Goal: Information Seeking & Learning: Find specific fact

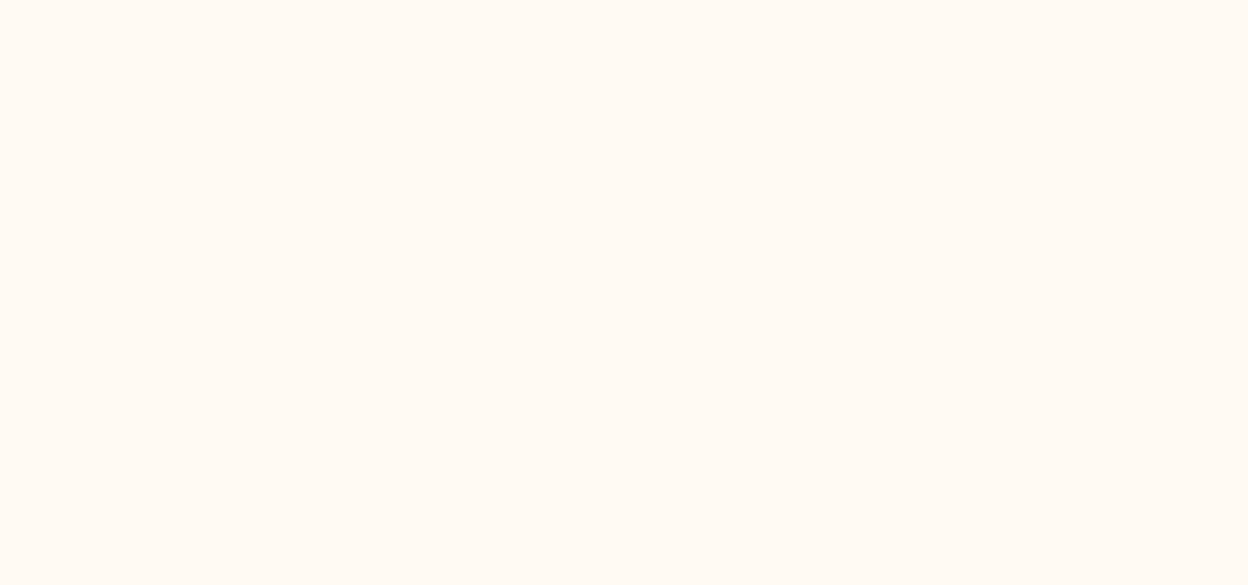
click at [246, 0] on html at bounding box center [624, 0] width 1248 height 0
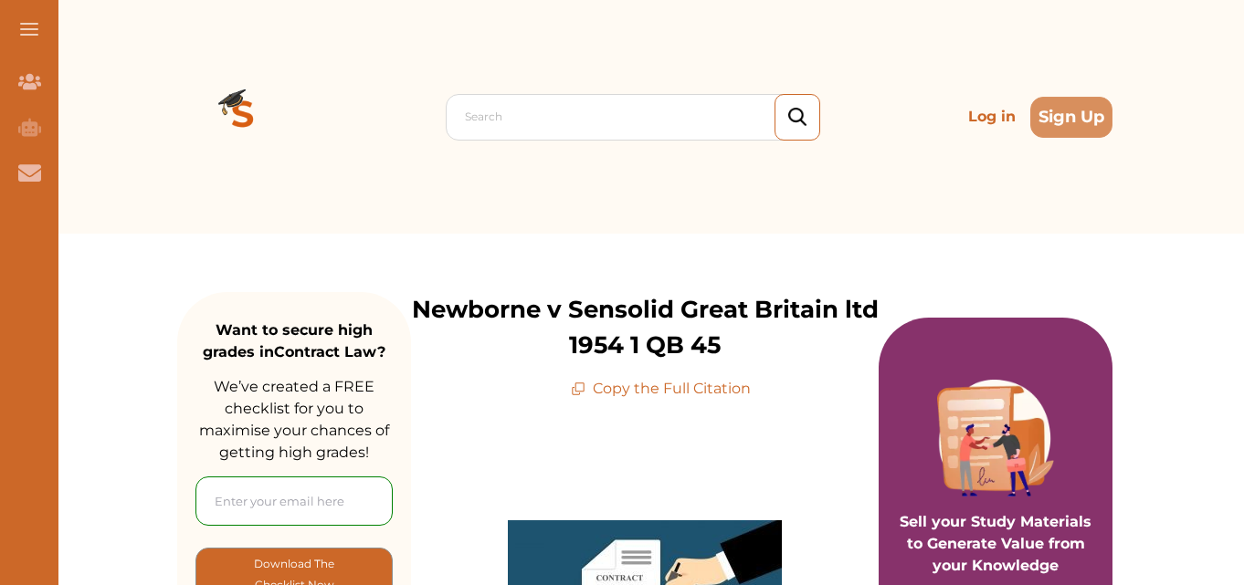
click at [215, 199] on div "Search Log in Sign Up" at bounding box center [644, 117] width 935 height 234
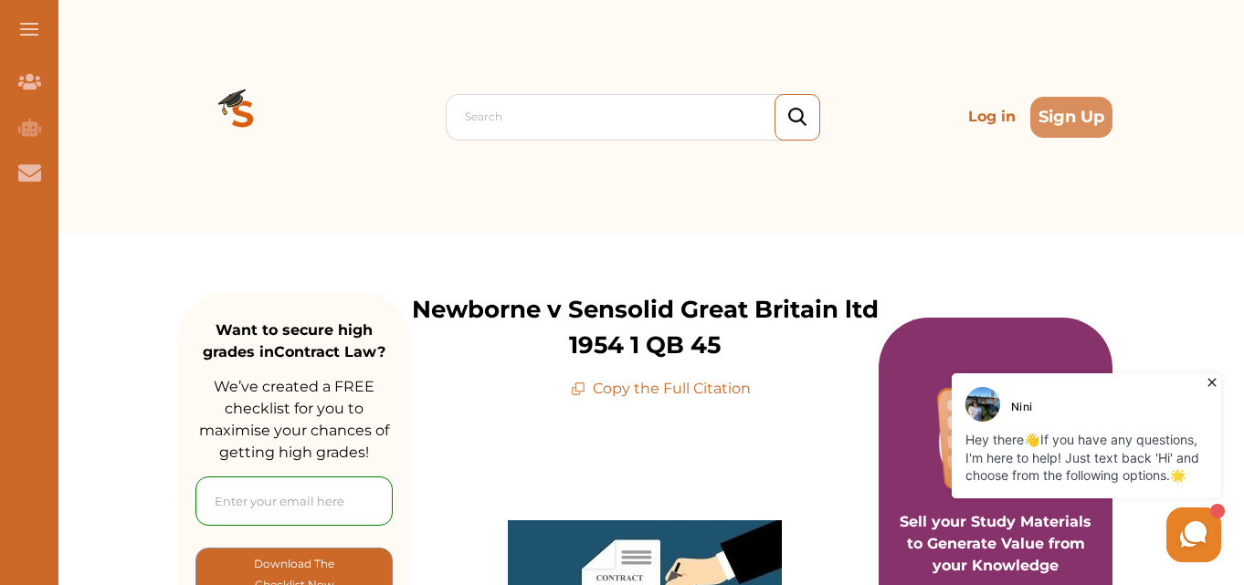
click at [215, 199] on div "Search Log in Sign Up" at bounding box center [644, 117] width 935 height 234
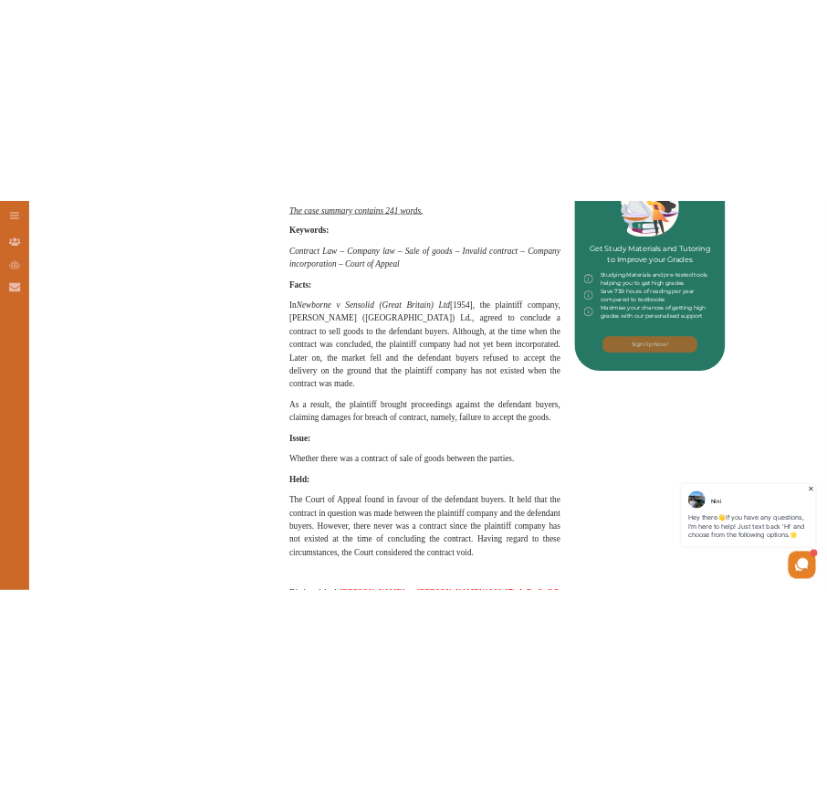
scroll to position [906, 0]
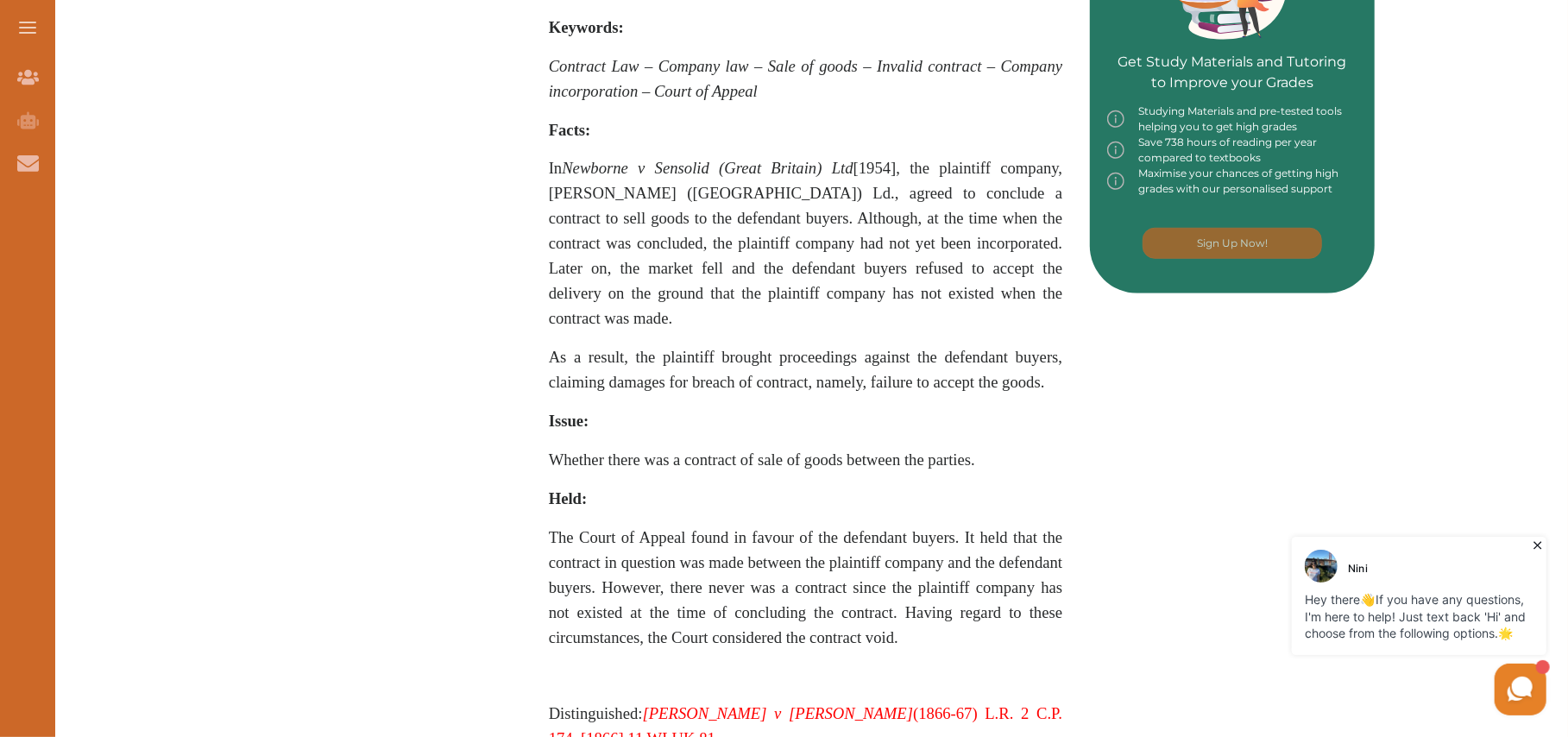
click at [550, 159] on span "In Newborne v Sensolid (Great Britain) Ltd [1954] , the plaintiff company, [PER…" at bounding box center [806, 243] width 514 height 168
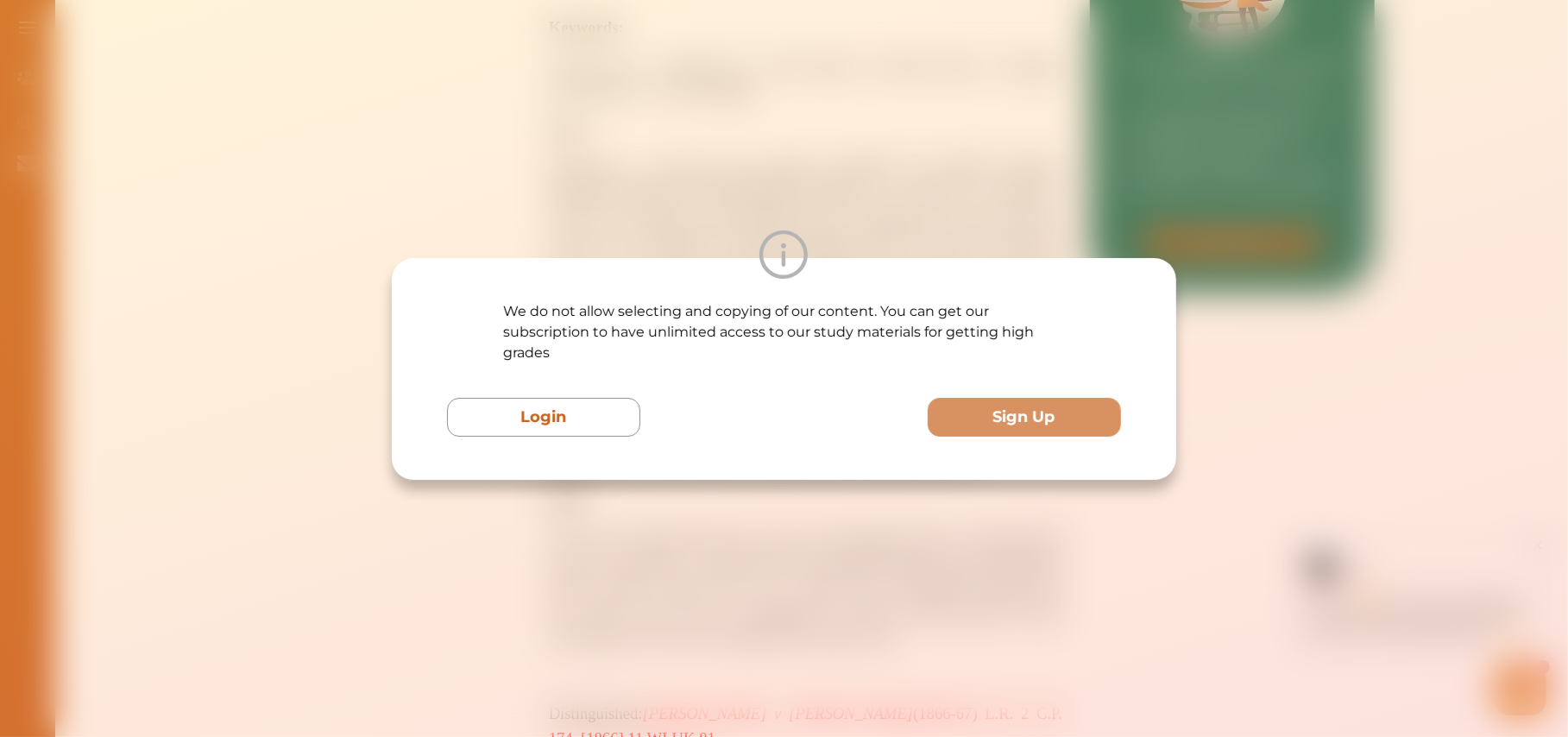
click at [550, 157] on div "We do not allow selecting and copying of our content. You can get our subscript…" at bounding box center [784, 368] width 1568 height 737
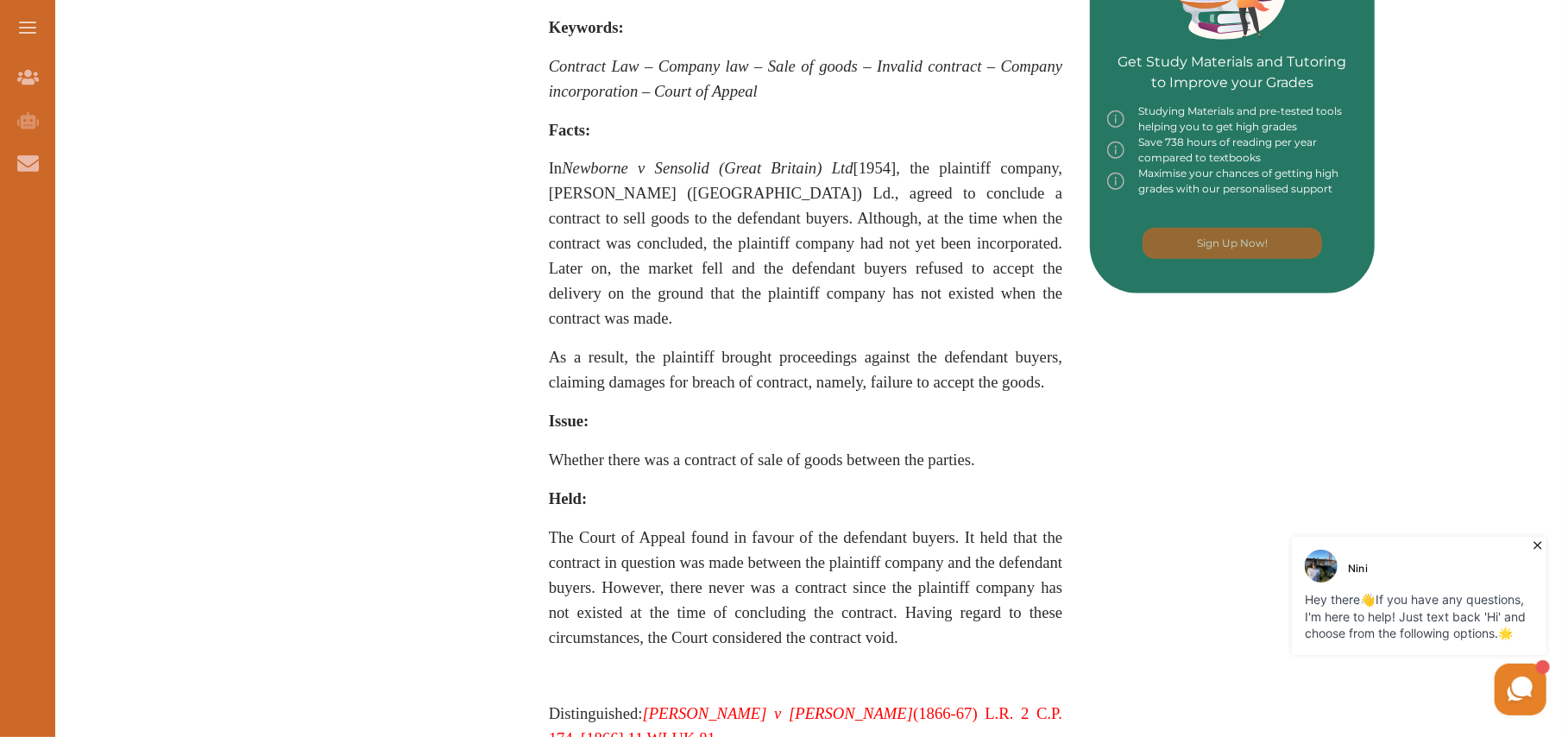
drag, startPoint x: 550, startPoint y: 157, endPoint x: 604, endPoint y: 260, distance: 116.3
click at [604, 260] on span "In Newborne v Sensolid (Great Britain) Ltd [1954] , the plaintiff company, [PER…" at bounding box center [806, 243] width 514 height 168
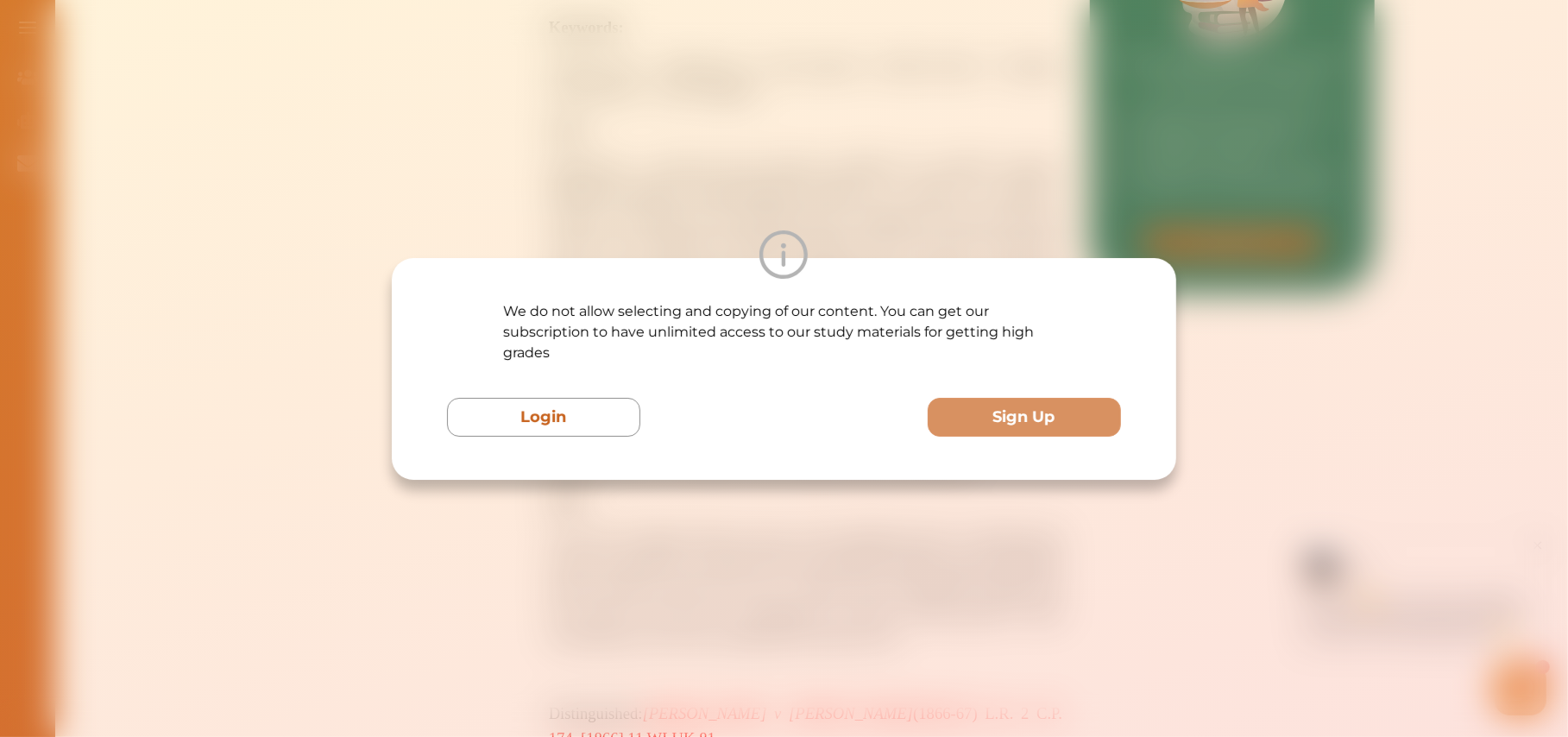
click at [940, 553] on div "We do not allow selecting and copying of our content. You can get our subscript…" at bounding box center [784, 368] width 1568 height 737
